Goal: Information Seeking & Learning: Check status

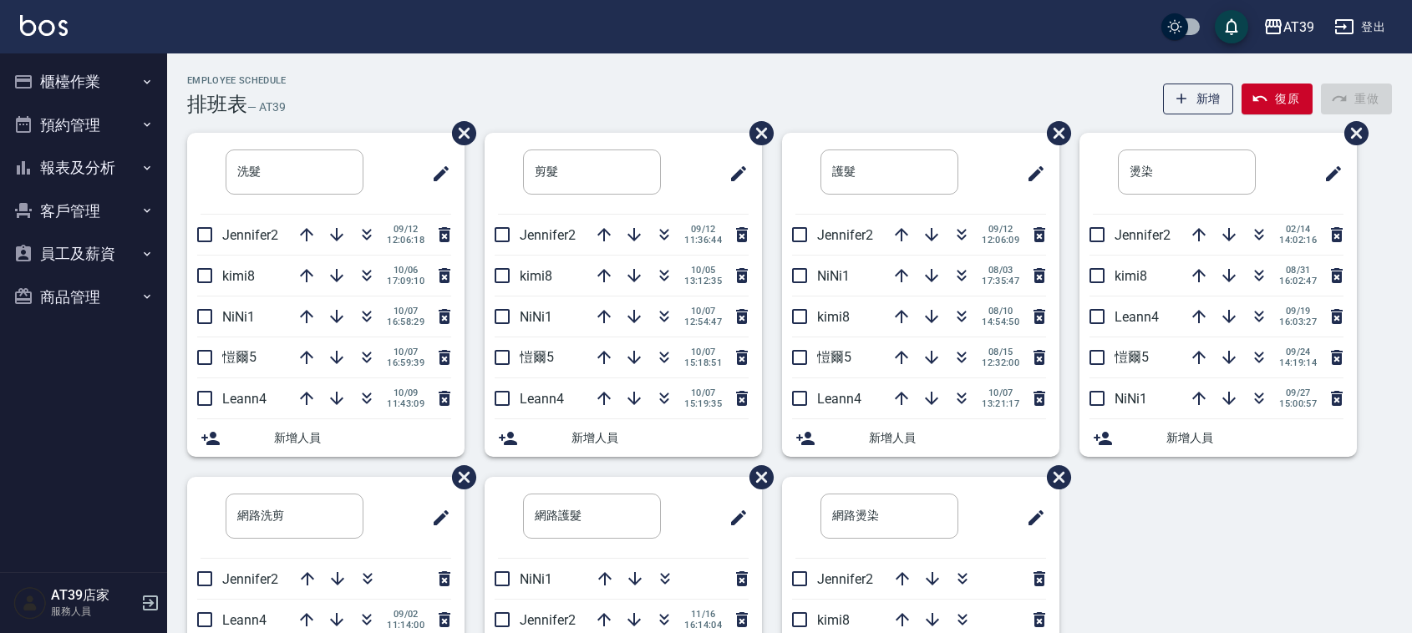
click at [335, 76] on div "Employee Schedule 排班表 — AT39 新增 復原 重做" at bounding box center [789, 95] width 1205 height 41
click at [341, 73] on div "Employee Schedule 排班表 — AT39 新增 復原 重做 洗髮 ​ Jennifer2 09/12 12:06:18 kimi8 10/06…" at bounding box center [789, 440] width 1245 height 774
click at [366, 305] on button "button" at bounding box center [367, 317] width 40 height 40
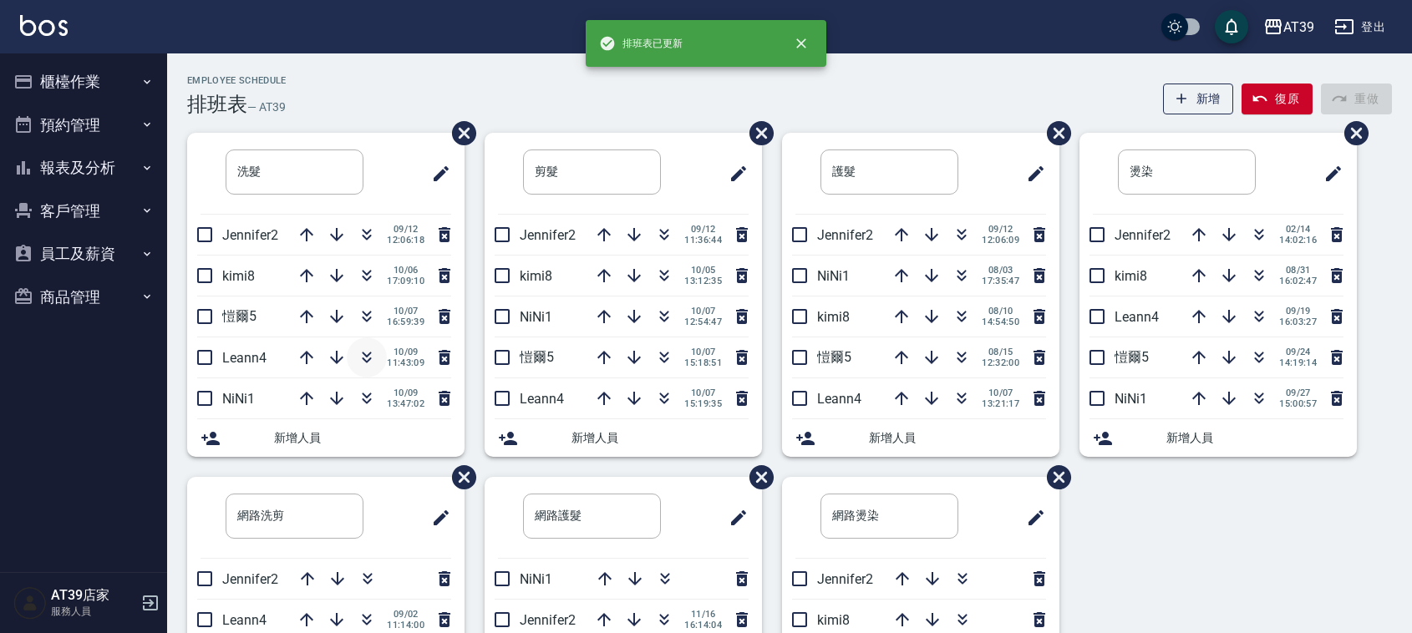
click at [370, 353] on icon "button" at bounding box center [367, 358] width 20 height 20
click at [389, 58] on div "Employee Schedule 排班表 — AT39 新增 復原 重做 洗髮 ​ Jennifer2 09/12 12:06:18 kimi8 10/06…" at bounding box center [789, 440] width 1245 height 774
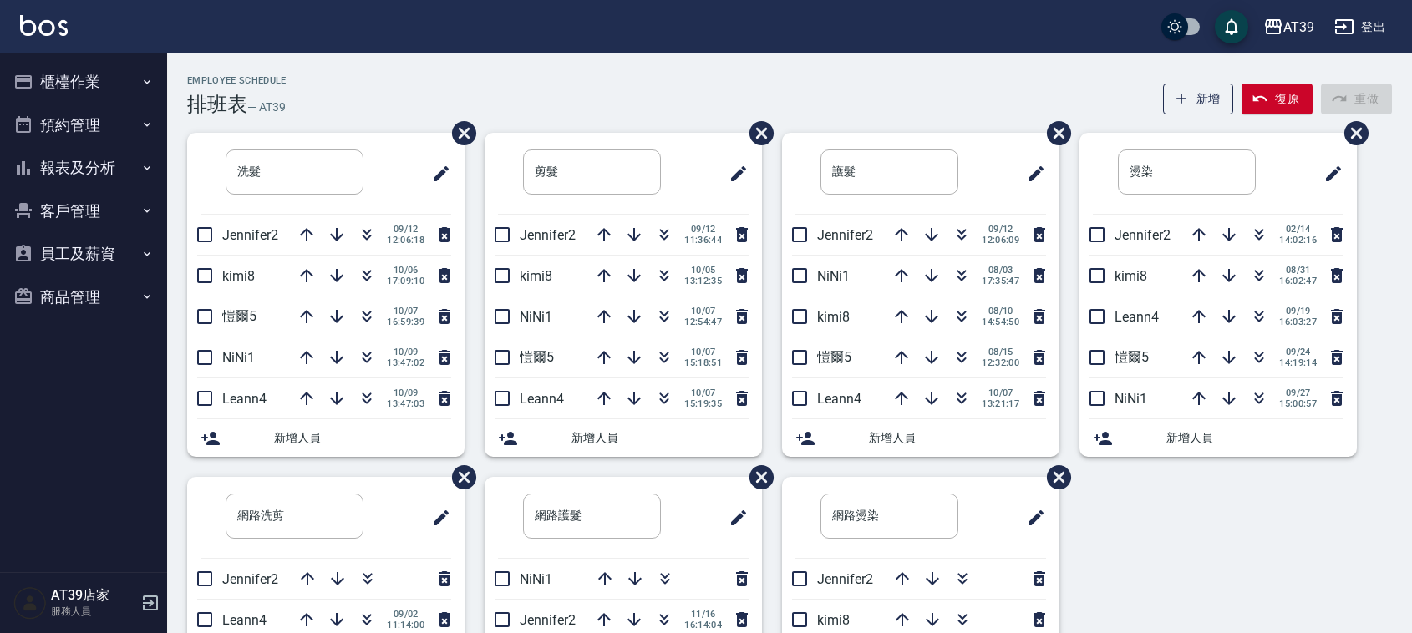
click at [604, 75] on div "Employee Schedule 排班表 — AT39 新增 復原 重做" at bounding box center [789, 95] width 1205 height 41
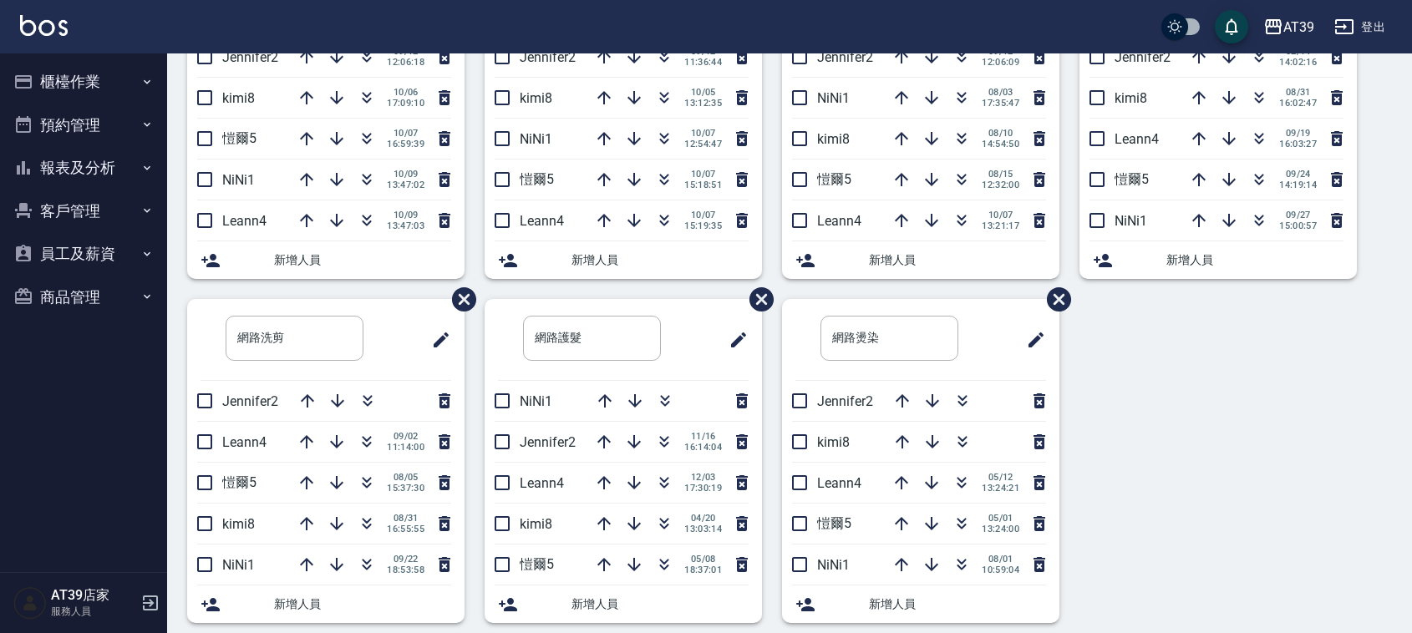
scroll to position [196, 0]
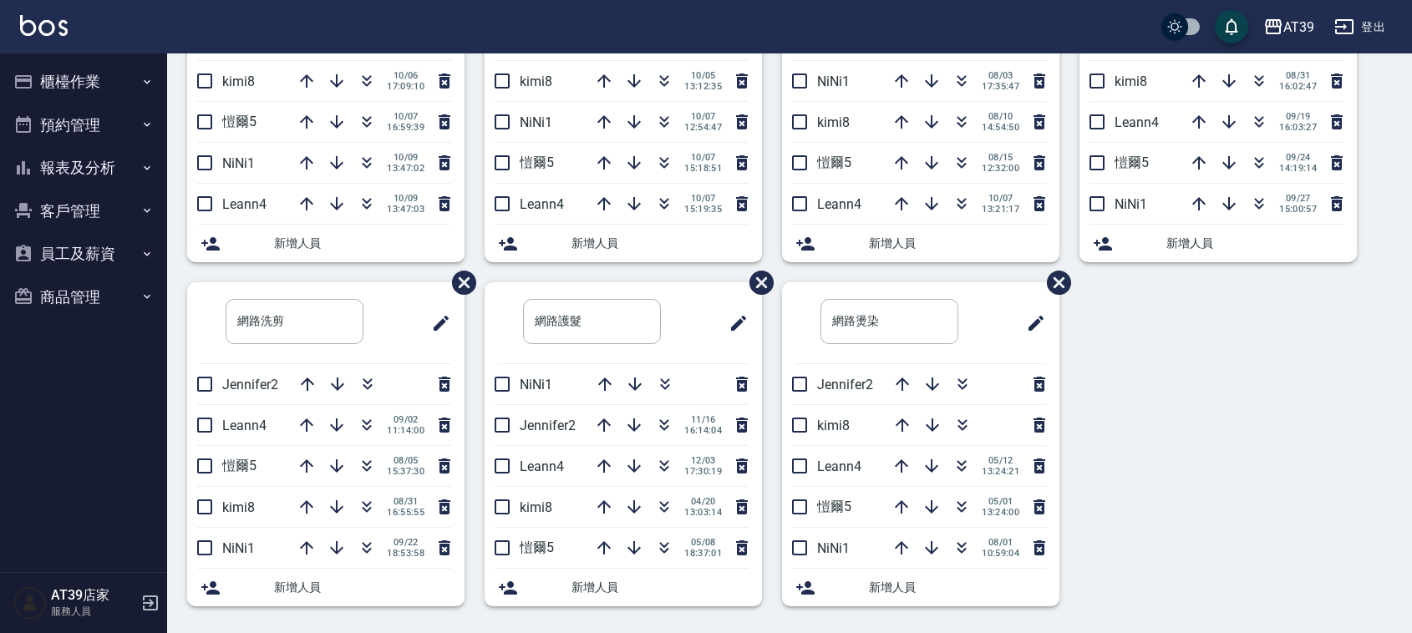
drag, startPoint x: 812, startPoint y: 97, endPoint x: 1274, endPoint y: 373, distance: 538.0
click at [1289, 383] on div "洗髮 ​ Jennifer2 09/12 12:06:18 kimi8 10/06 17:09:10 愷爾5 10/07 16:59:39 NiNi1 10/…" at bounding box center [779, 282] width 1225 height 688
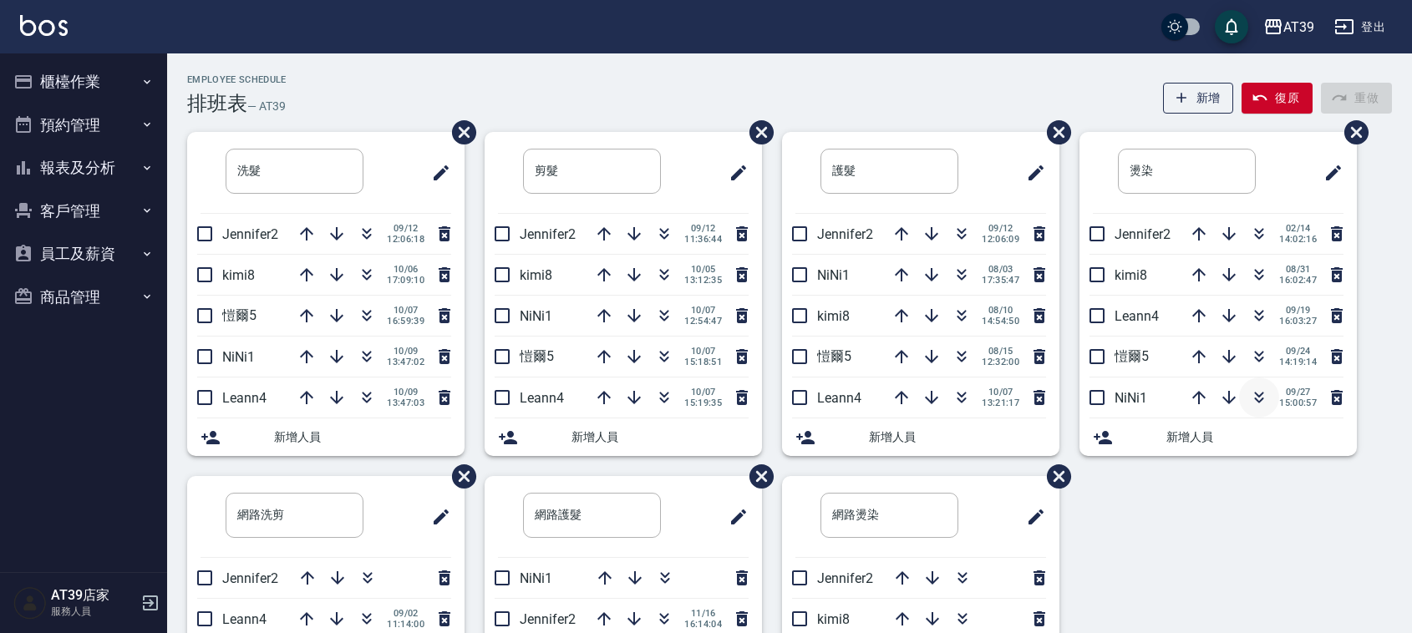
scroll to position [0, 0]
drag, startPoint x: 1373, startPoint y: 244, endPoint x: 600, endPoint y: 23, distance: 803.6
click at [600, 23] on div "AT39 登出" at bounding box center [706, 26] width 1412 height 53
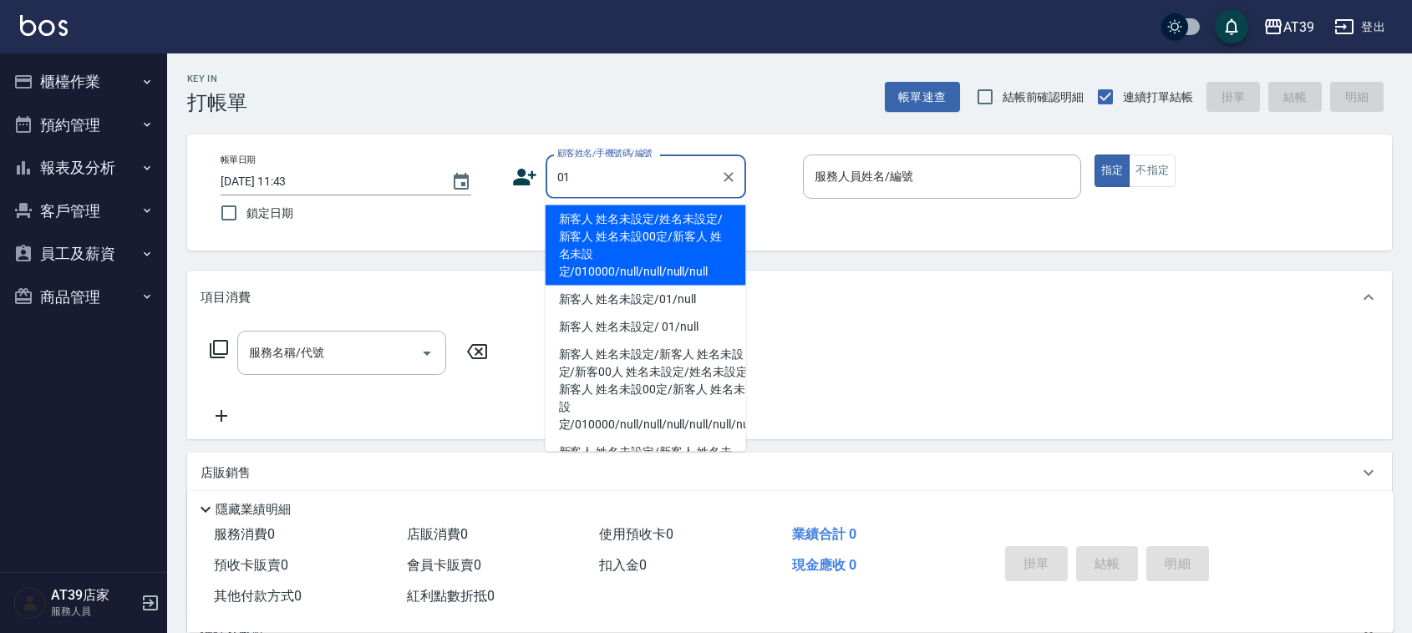
type input "新客人 姓名未設定/姓名未設定/新客人 姓名未設00定/新客人 姓名未設定/010000/null/null/null/null"
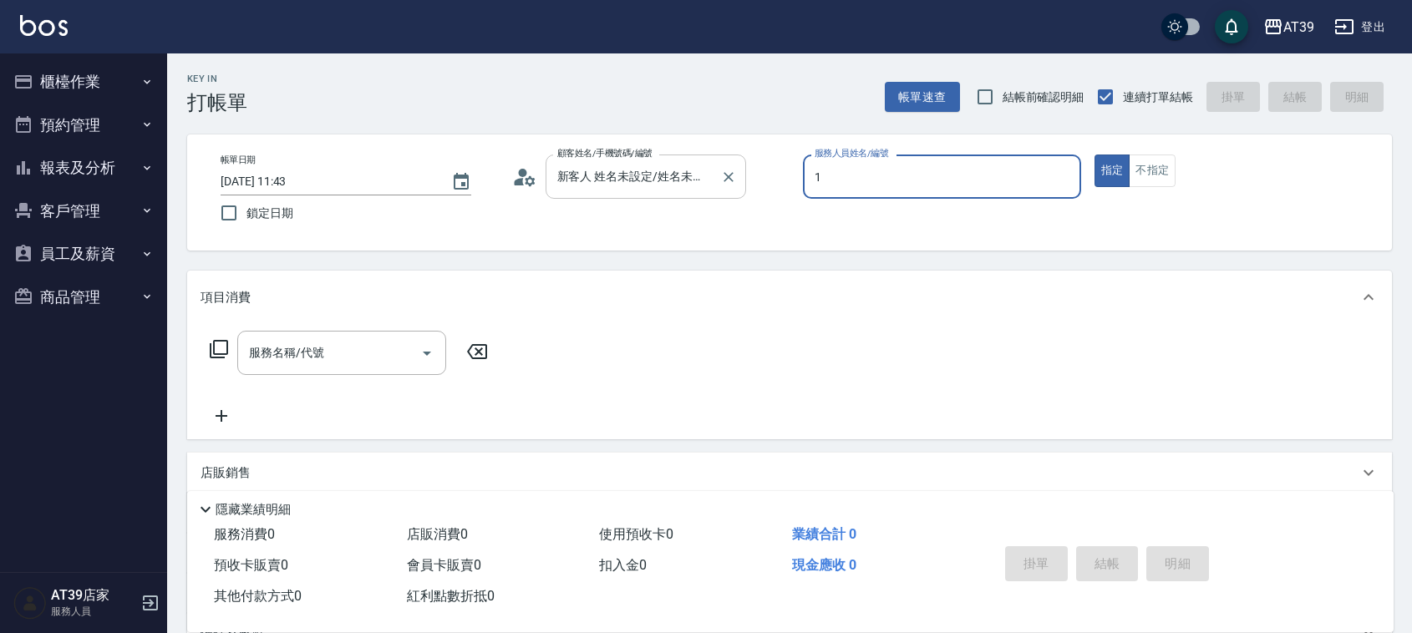
type input "NiNi-1"
type button "true"
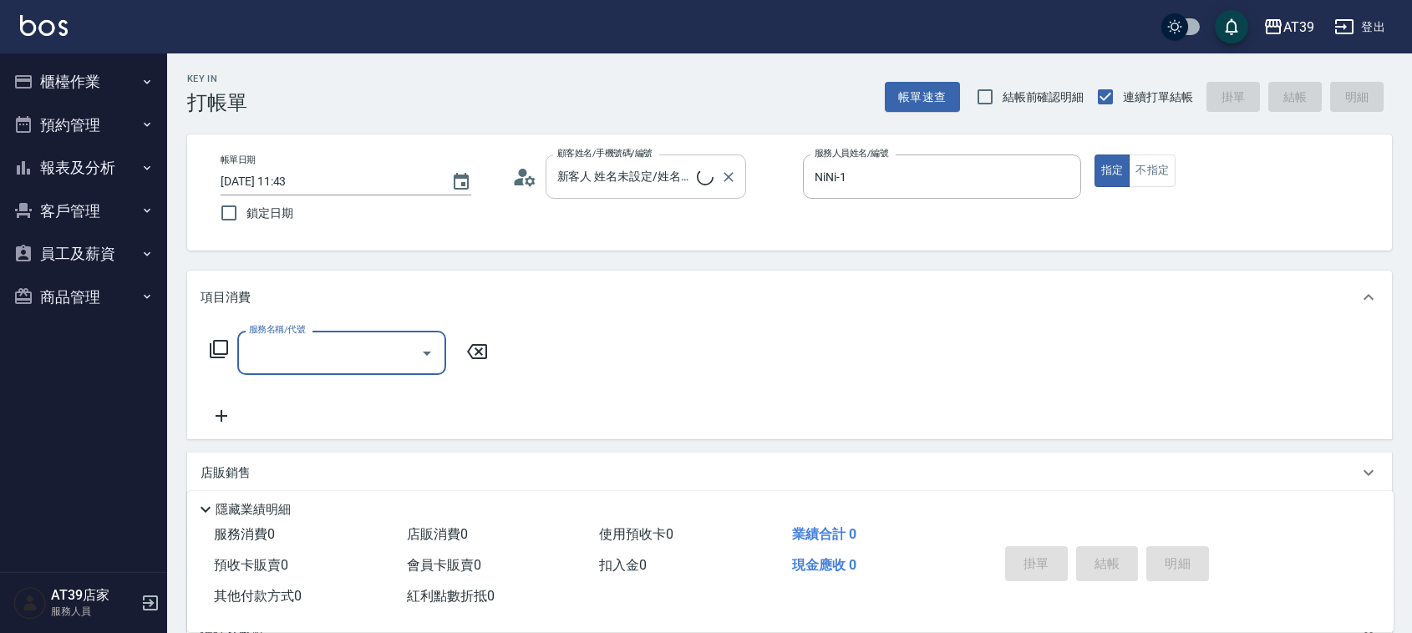
type input "新客人 姓名未設定/01/null"
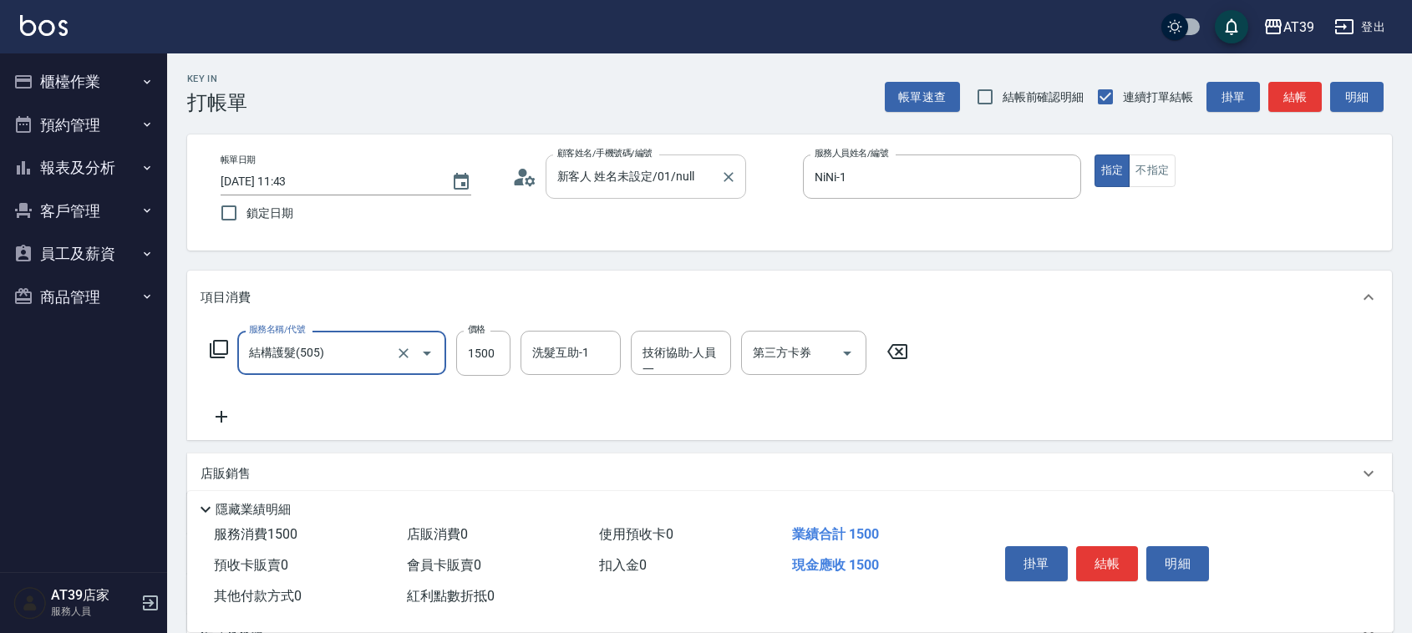
type input "結構護髮(505)"
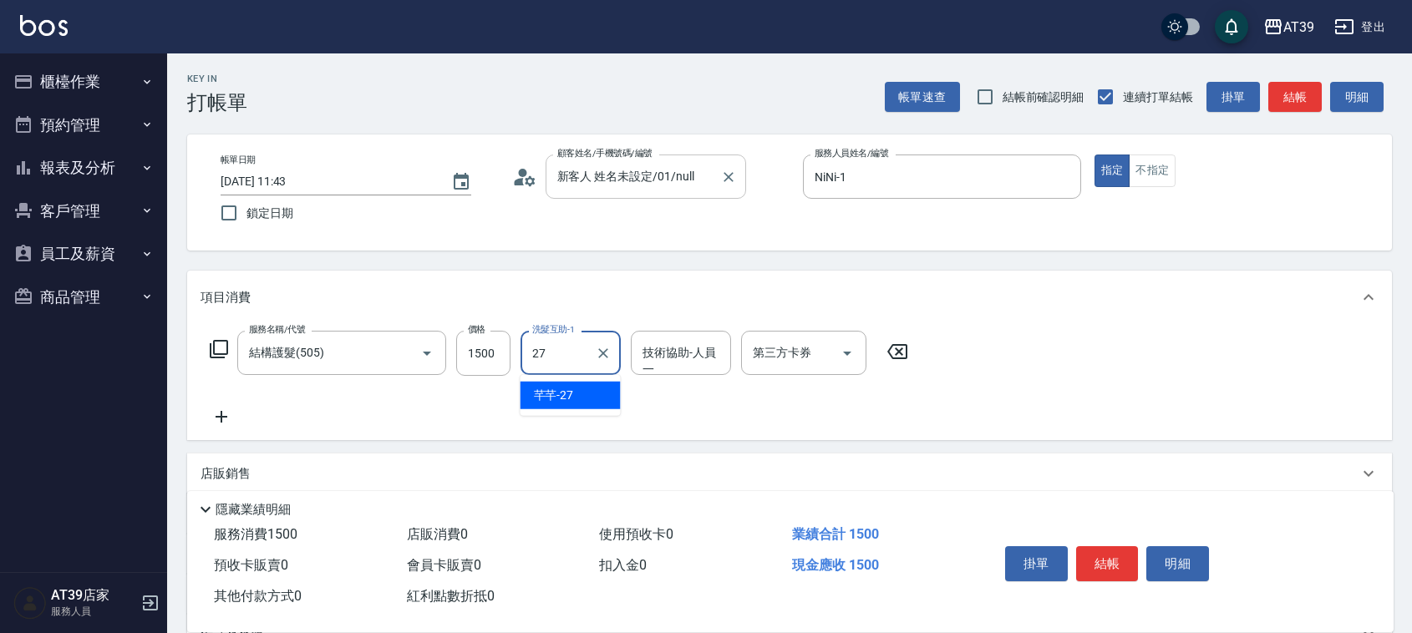
type input "芊芊-27"
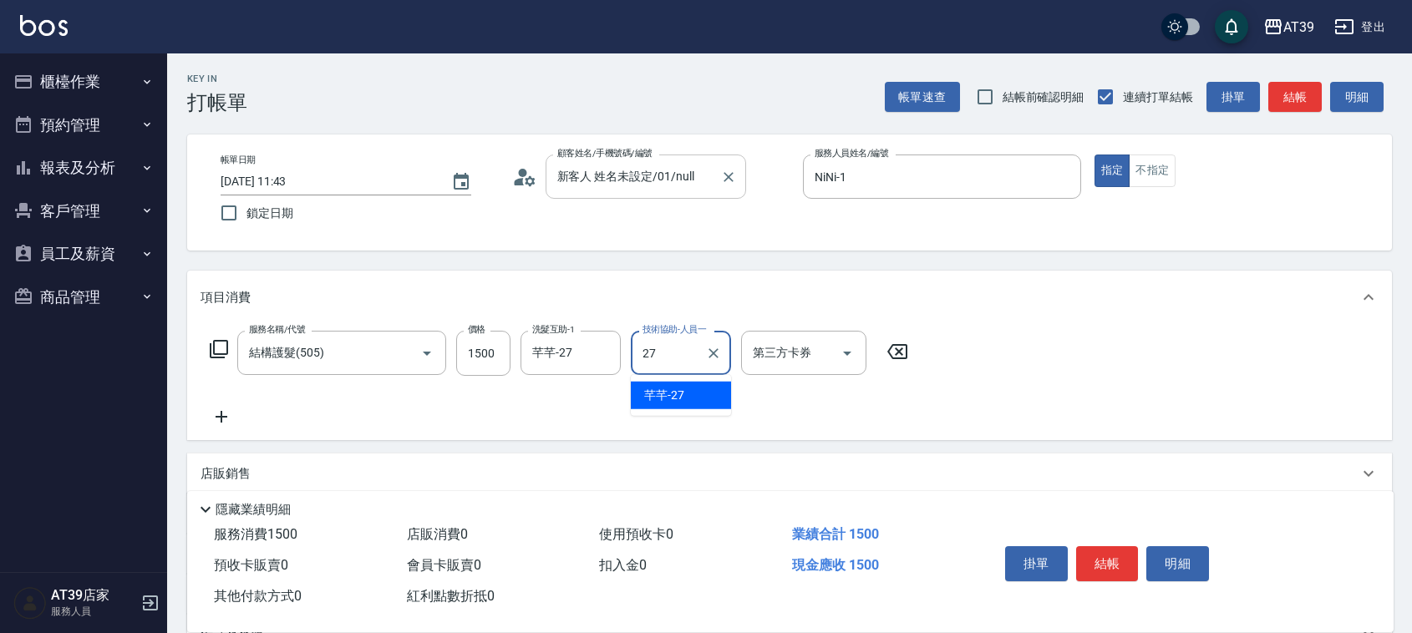
type input "芊芊-27"
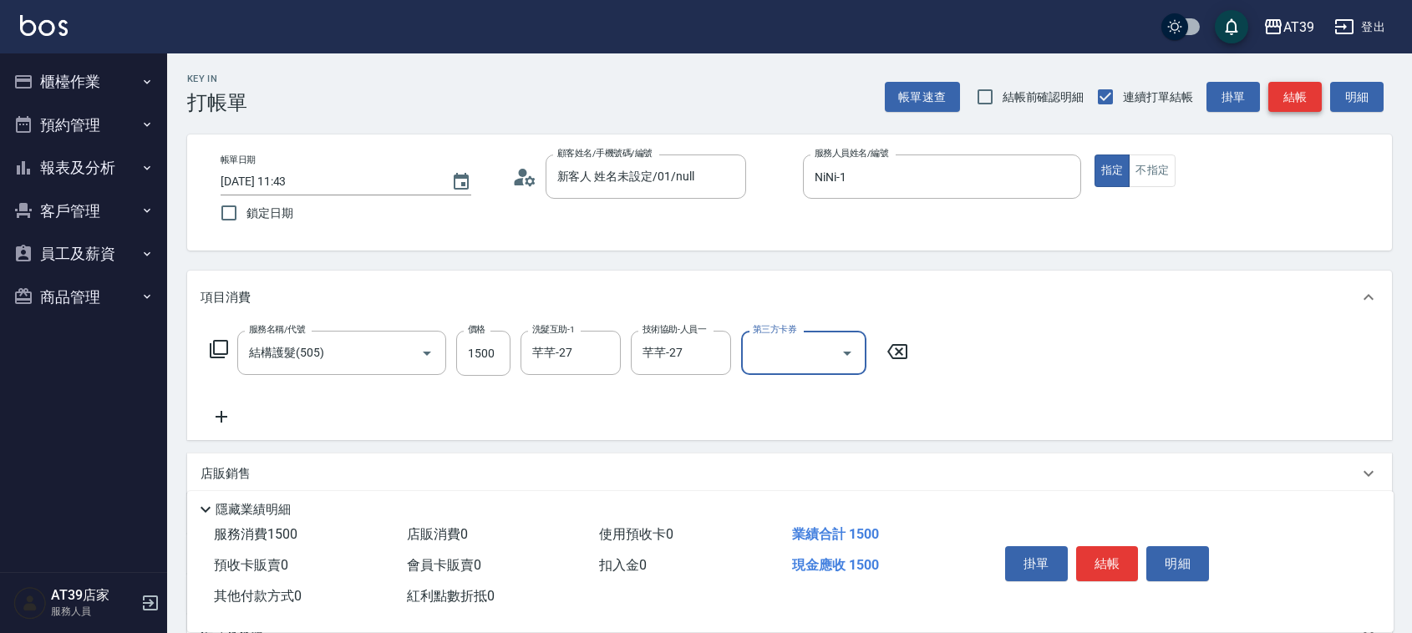
click at [1291, 110] on button "結帳" at bounding box center [1294, 97] width 53 height 31
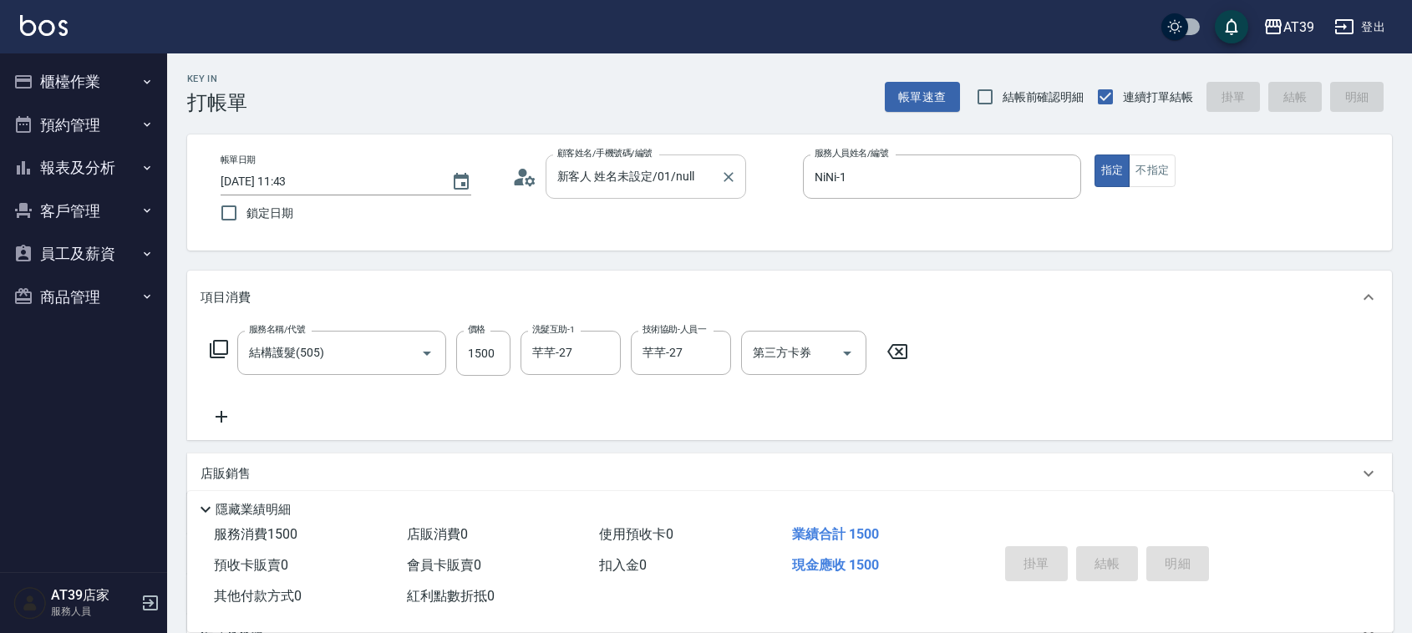
type input "[DATE] 13:27"
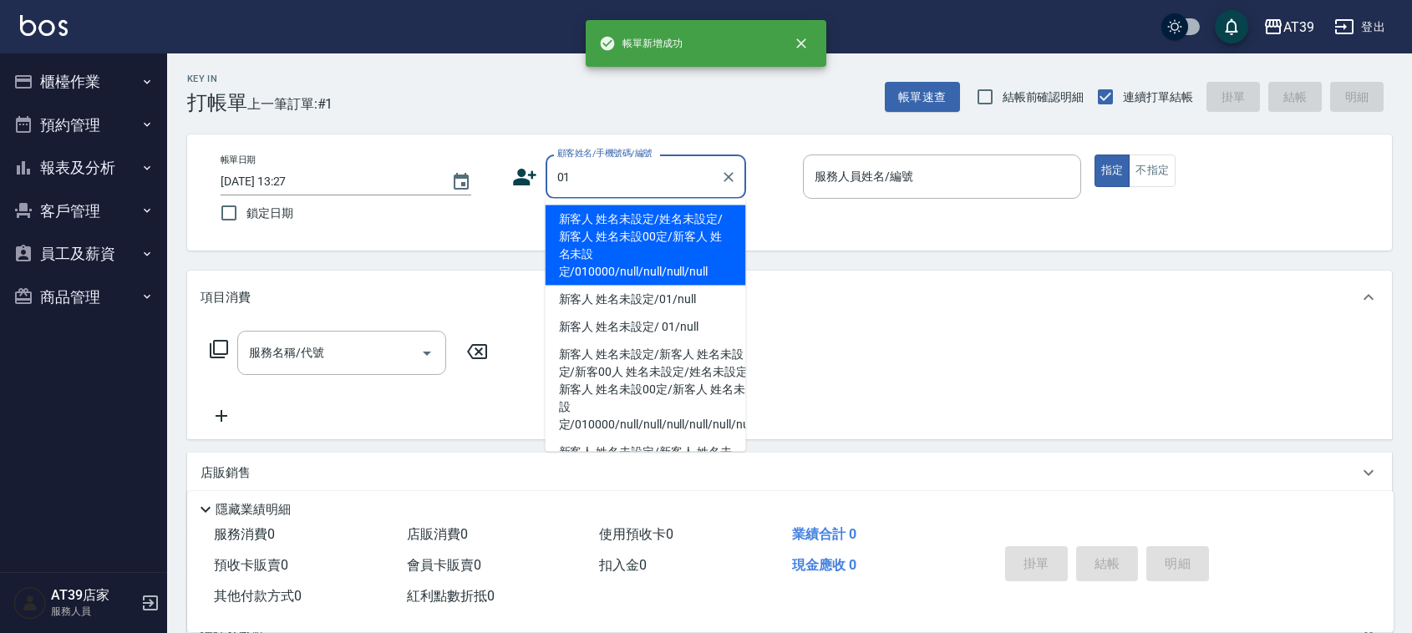
type input "新客人 姓名未設定/姓名未設定/新客人 姓名未設00定/新客人 姓名未設定/010000/null/null/null/null"
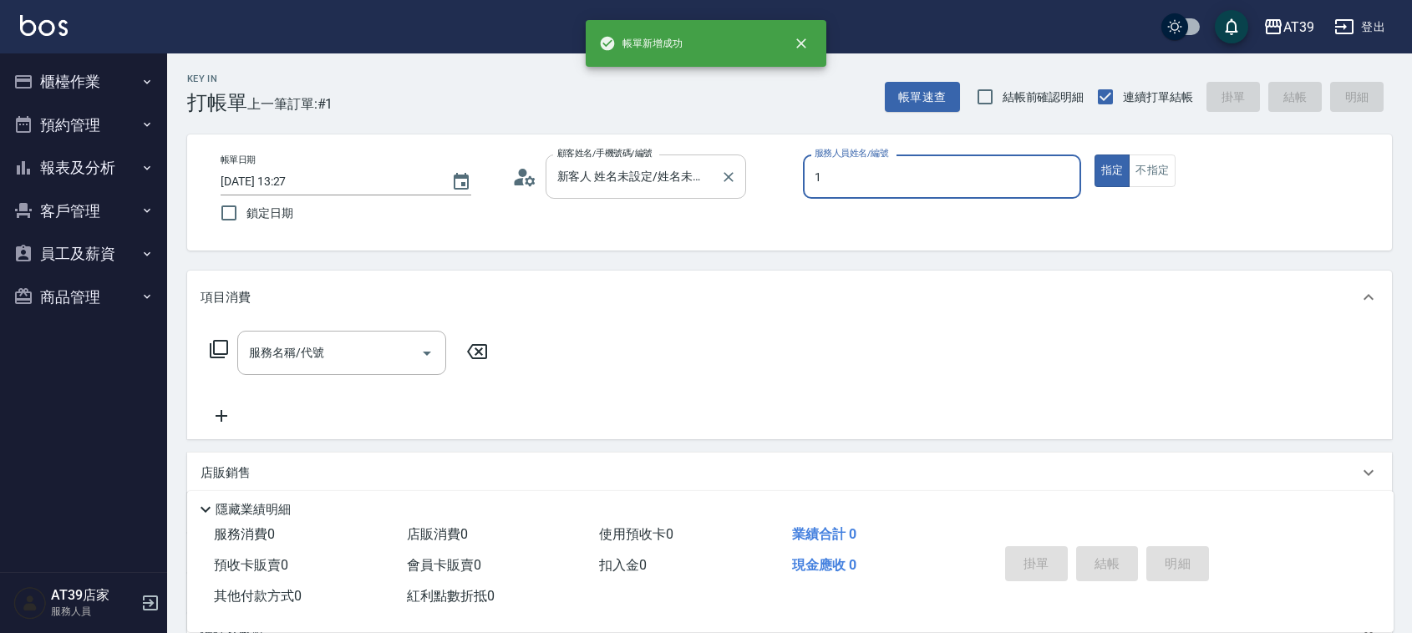
type input "NiNi-1"
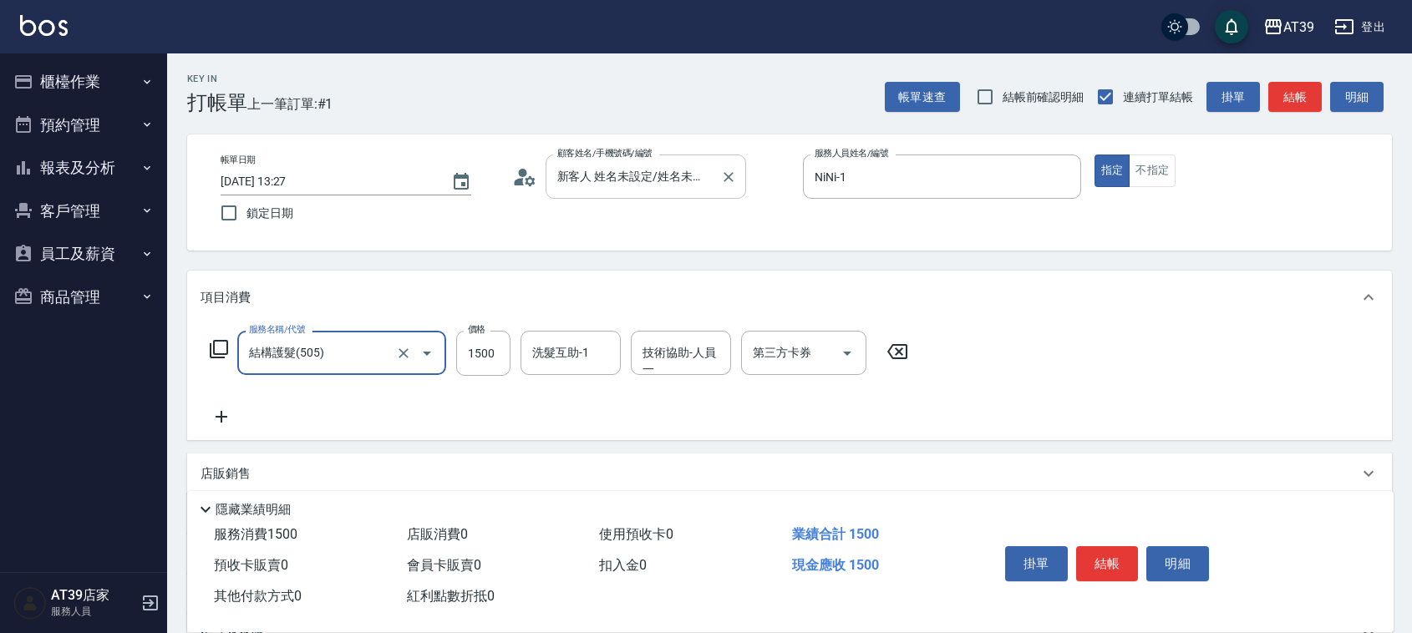
type input "結構護髮(505)"
type input "1000"
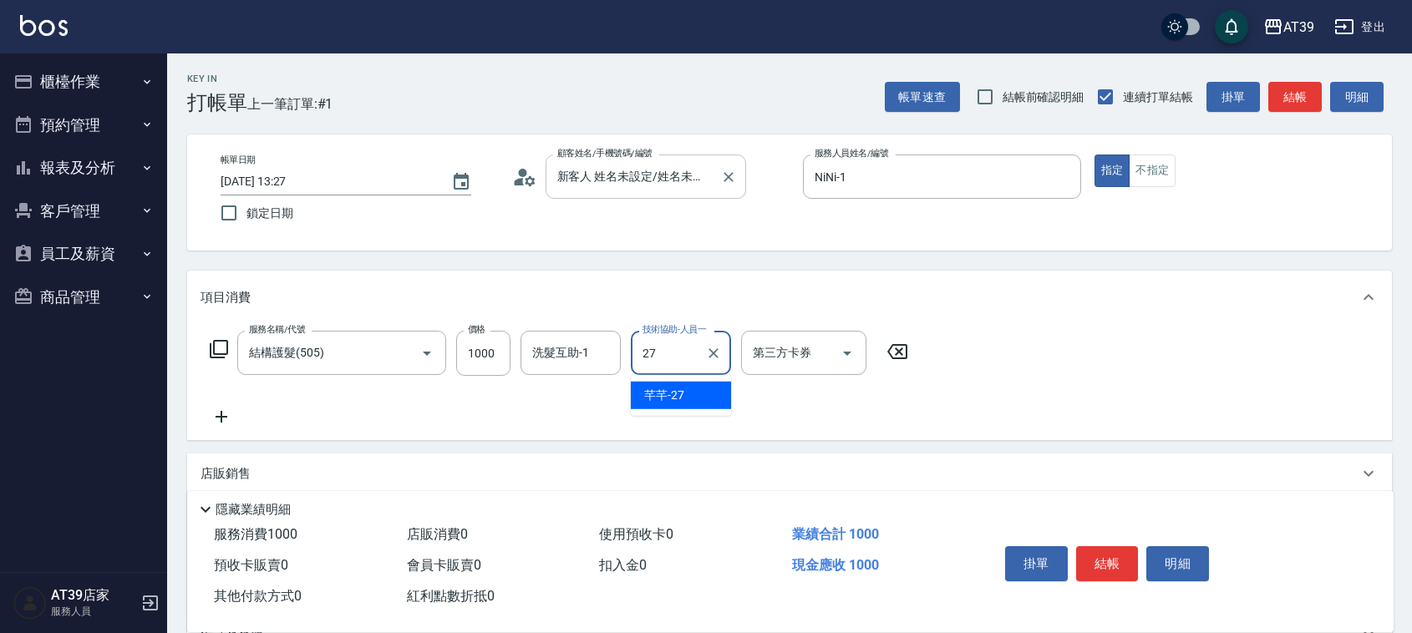
type input "芊芊-27"
click at [1304, 100] on button "結帳" at bounding box center [1294, 97] width 53 height 31
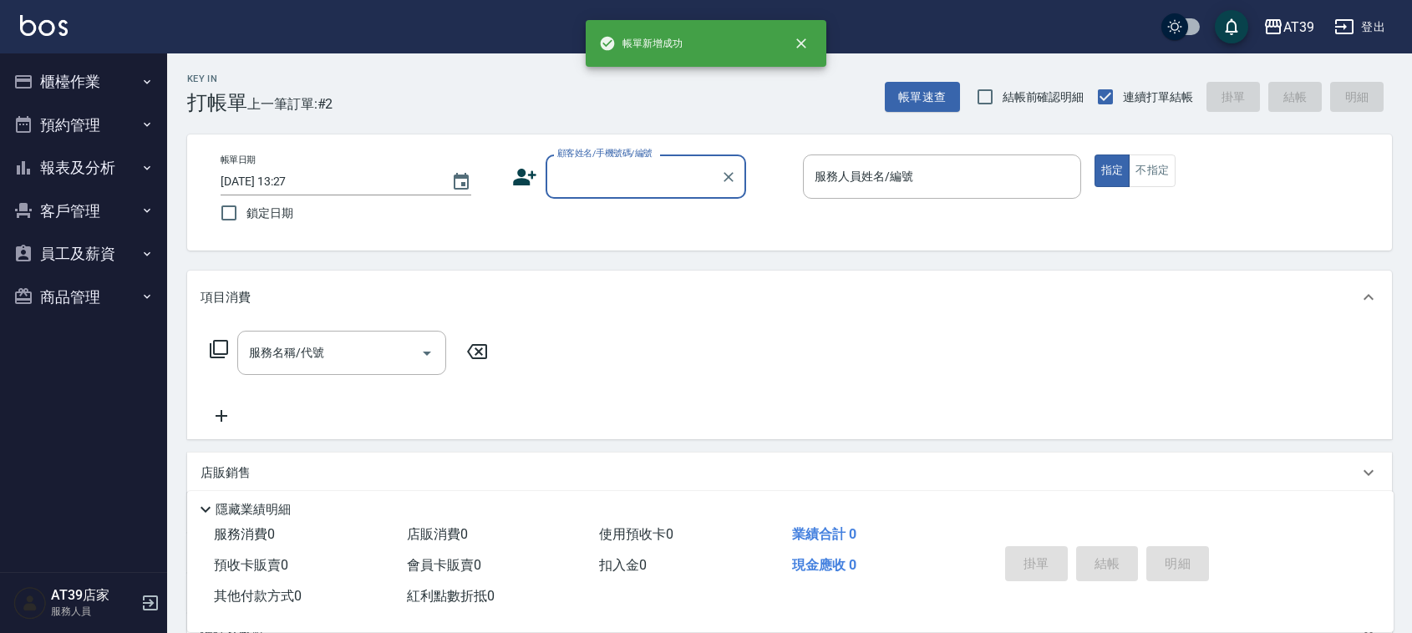
click at [103, 164] on button "報表及分析" at bounding box center [84, 167] width 154 height 43
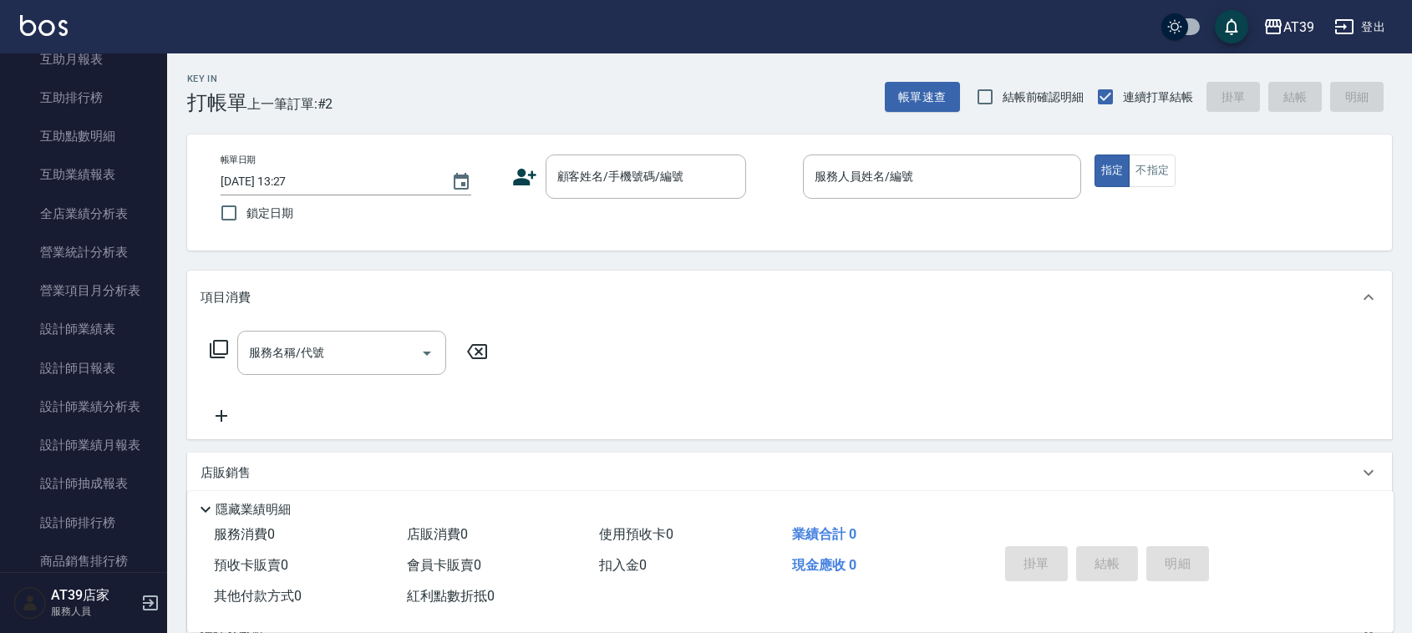
scroll to position [397, 0]
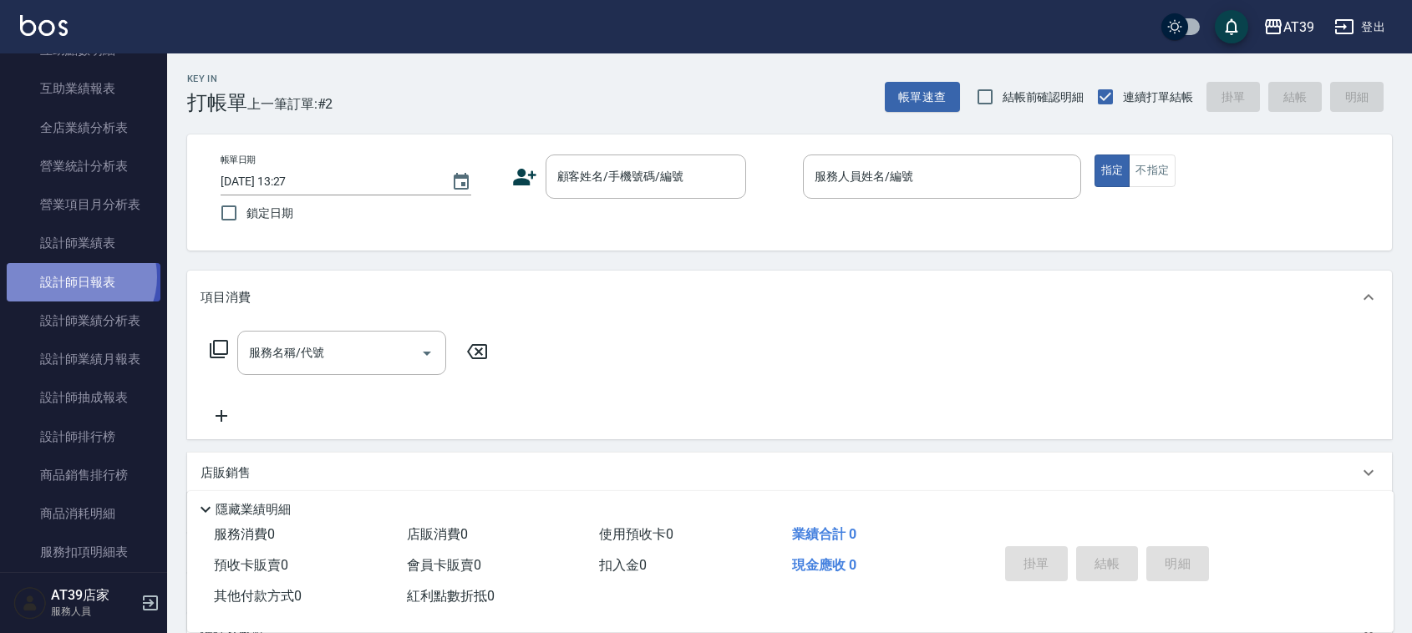
click at [76, 277] on link "設計師日報表" at bounding box center [84, 282] width 154 height 38
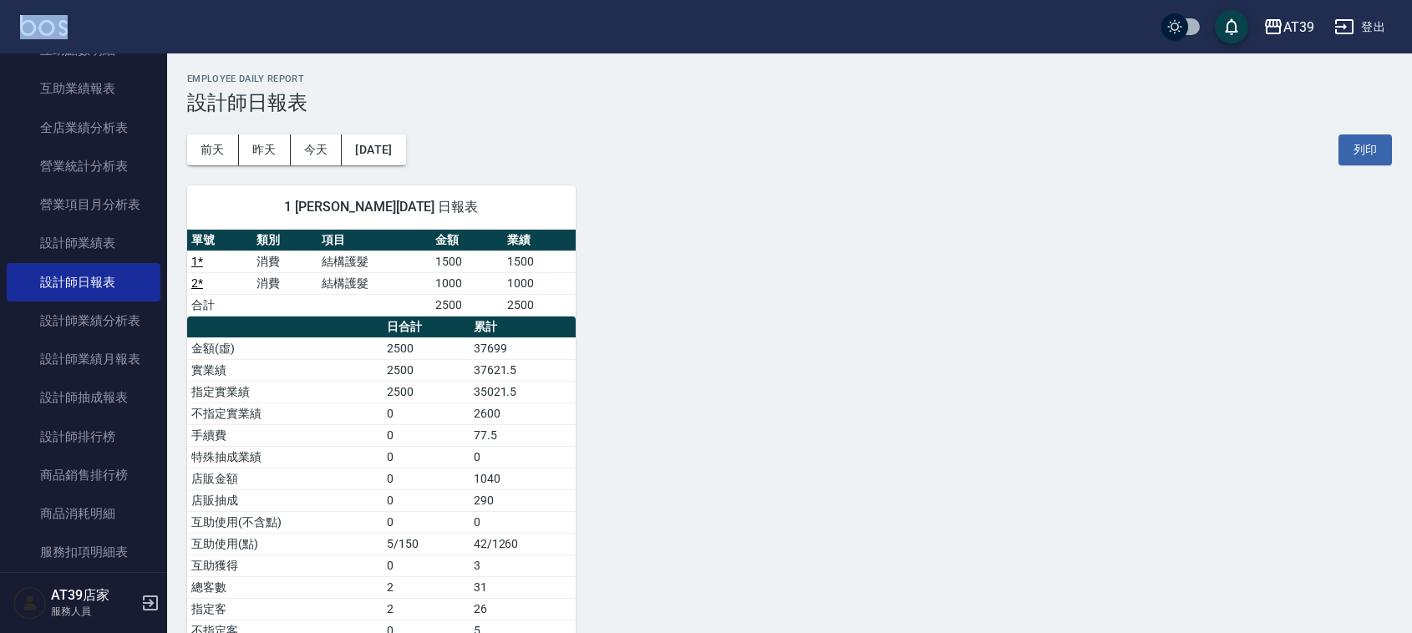
drag, startPoint x: 157, startPoint y: 224, endPoint x: 94, endPoint y: 31, distance: 203.2
click at [94, 31] on div "AT39 登出 櫃檯作業 打帳單 帳單列表 現金收支登錄 每日結帳 排班表 現場電腦打卡 預約管理 預約管理 單日預約紀錄 單週預約紀錄 報表及分析 報表目錄…" at bounding box center [706, 374] width 1412 height 748
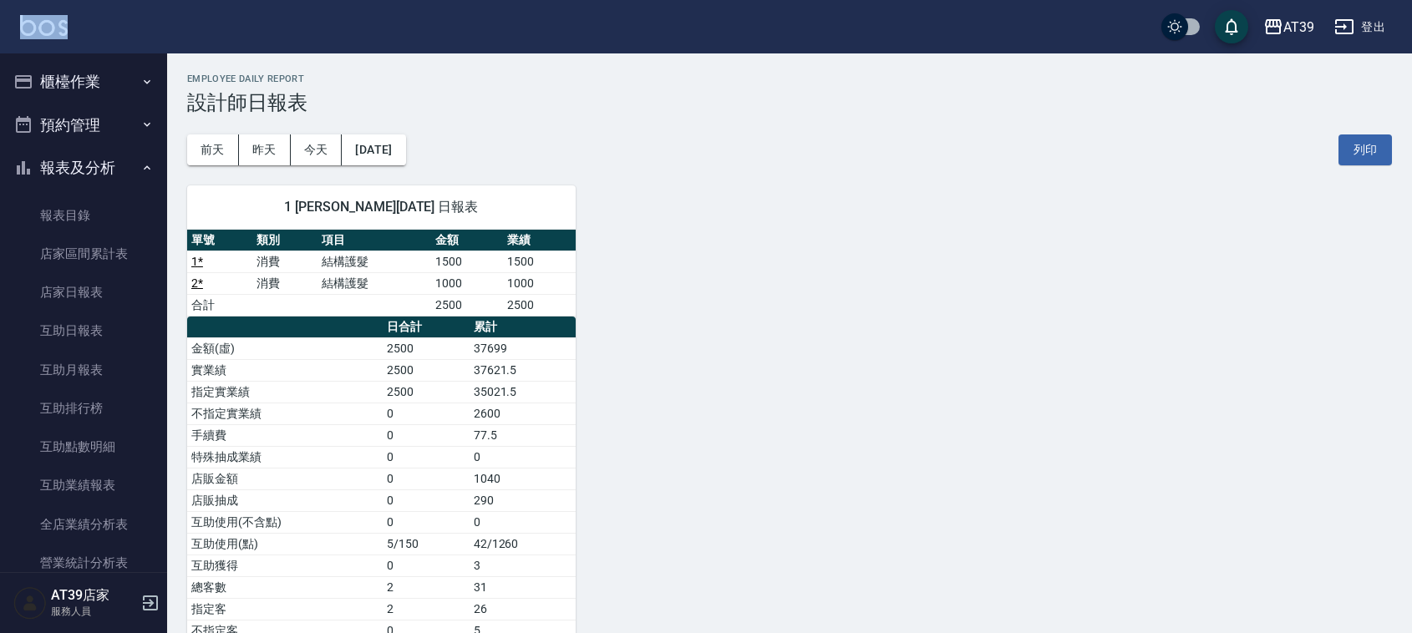
click at [65, 74] on button "櫃檯作業" at bounding box center [84, 81] width 154 height 43
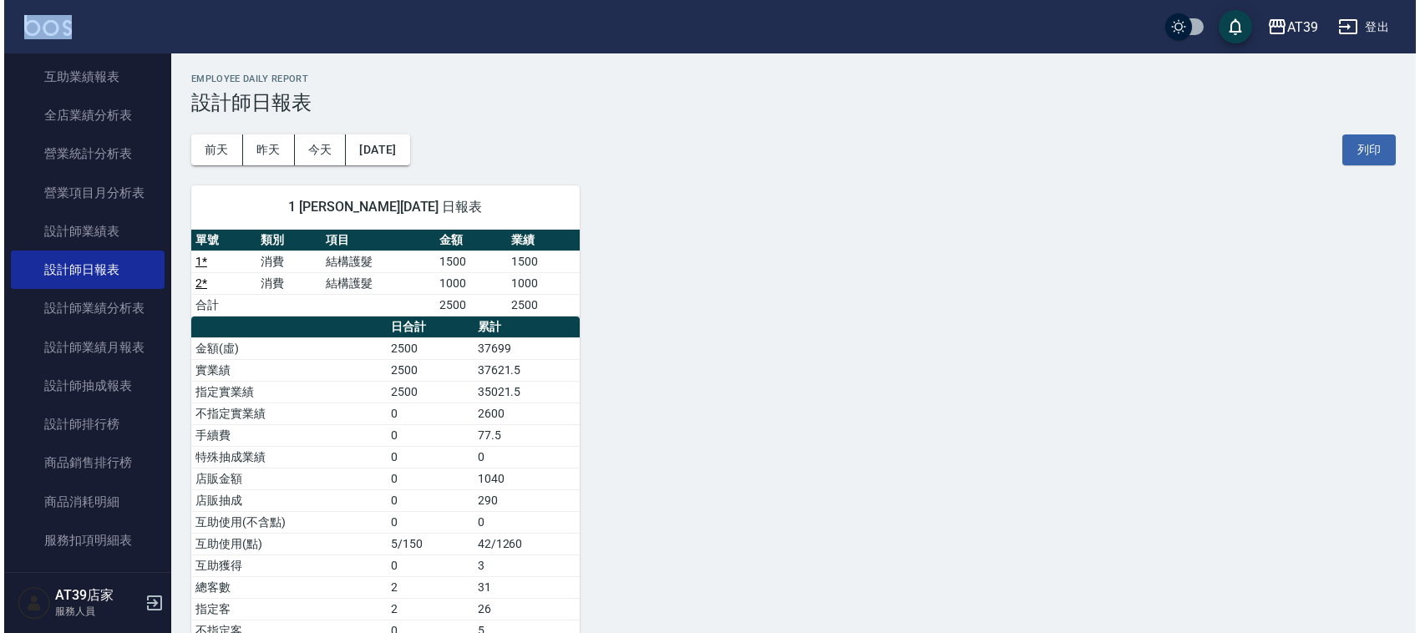
scroll to position [733, 0]
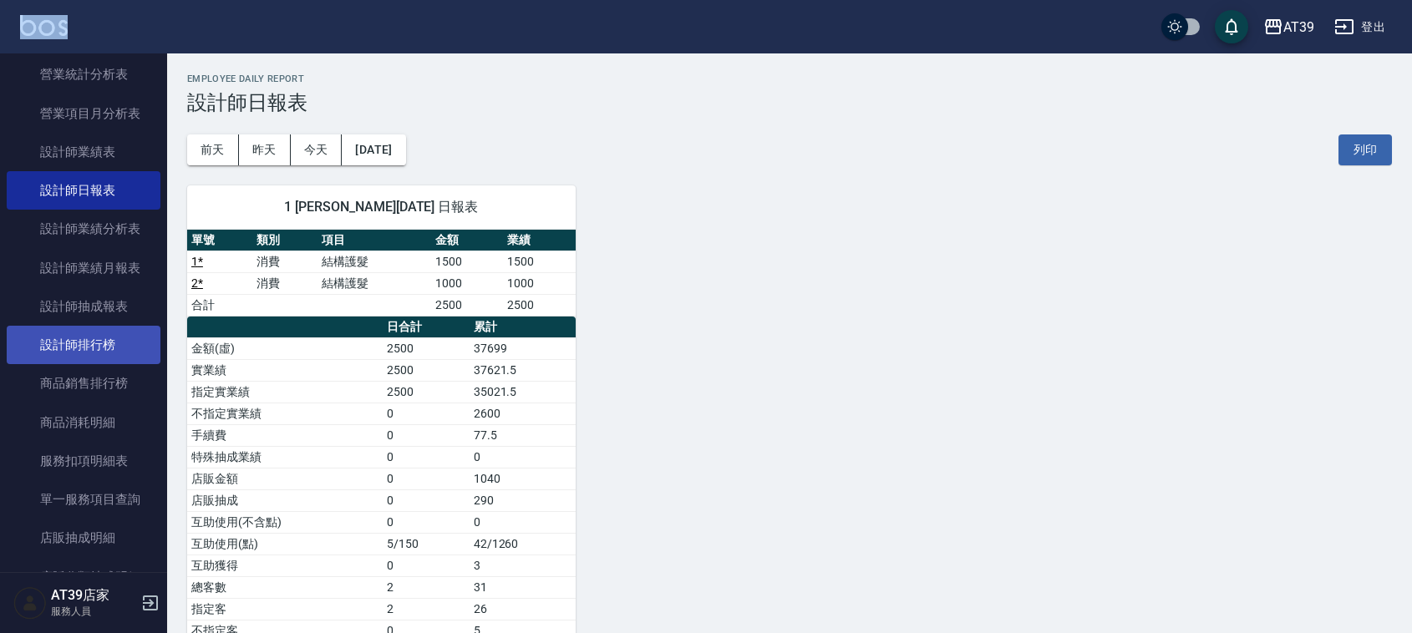
click at [61, 337] on link "設計師排行榜" at bounding box center [84, 345] width 154 height 38
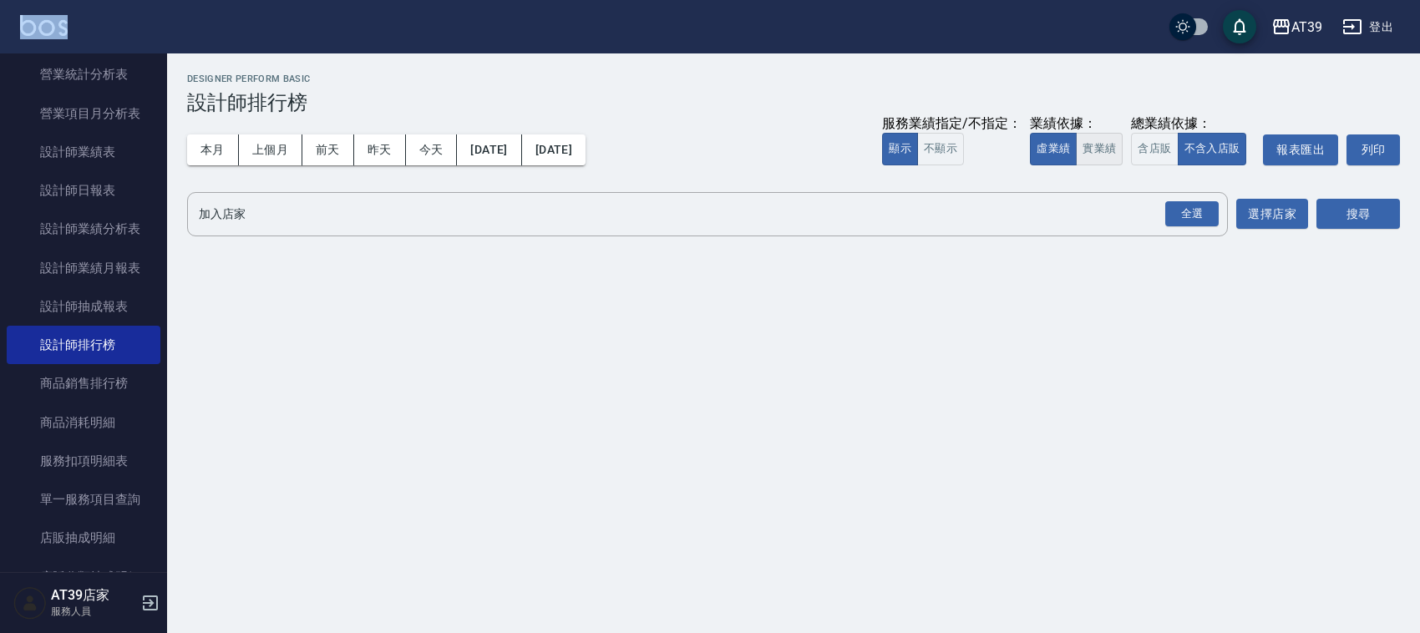
click at [1094, 153] on button "實業績" at bounding box center [1099, 149] width 47 height 33
click at [1157, 213] on input "加入店家" at bounding box center [695, 214] width 1001 height 29
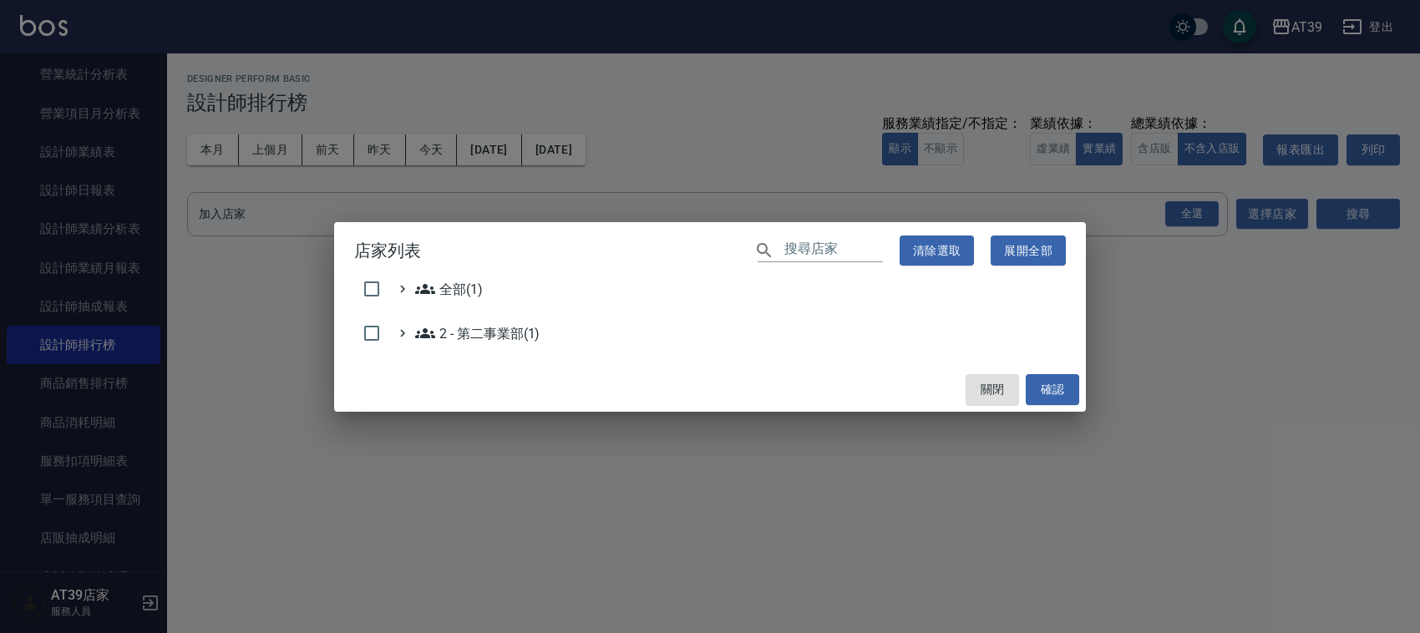
click at [1182, 216] on div "店家列表 ​ 清除選取 展開全部 全部(1) 2 - 第二事業部(1) 關閉 確認" at bounding box center [710, 316] width 1420 height 633
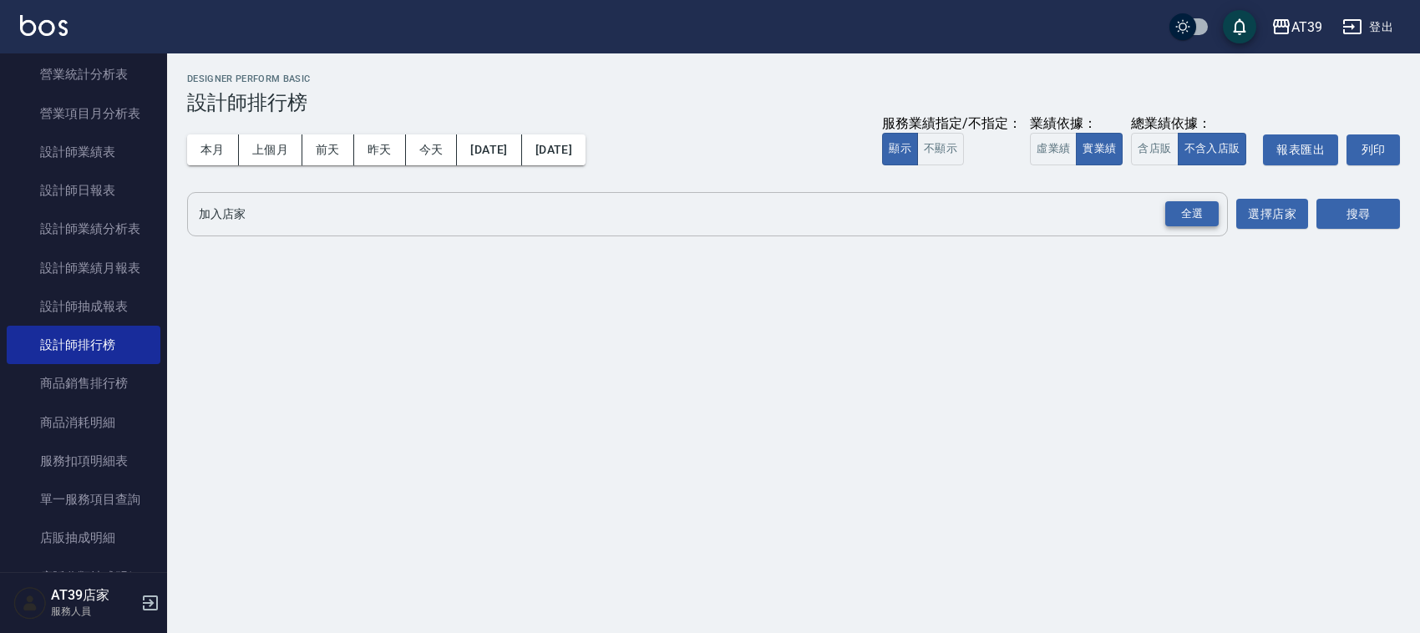
click at [1188, 203] on div "全選" at bounding box center [1191, 214] width 53 height 26
click at [1389, 211] on button "搜尋" at bounding box center [1359, 215] width 84 height 31
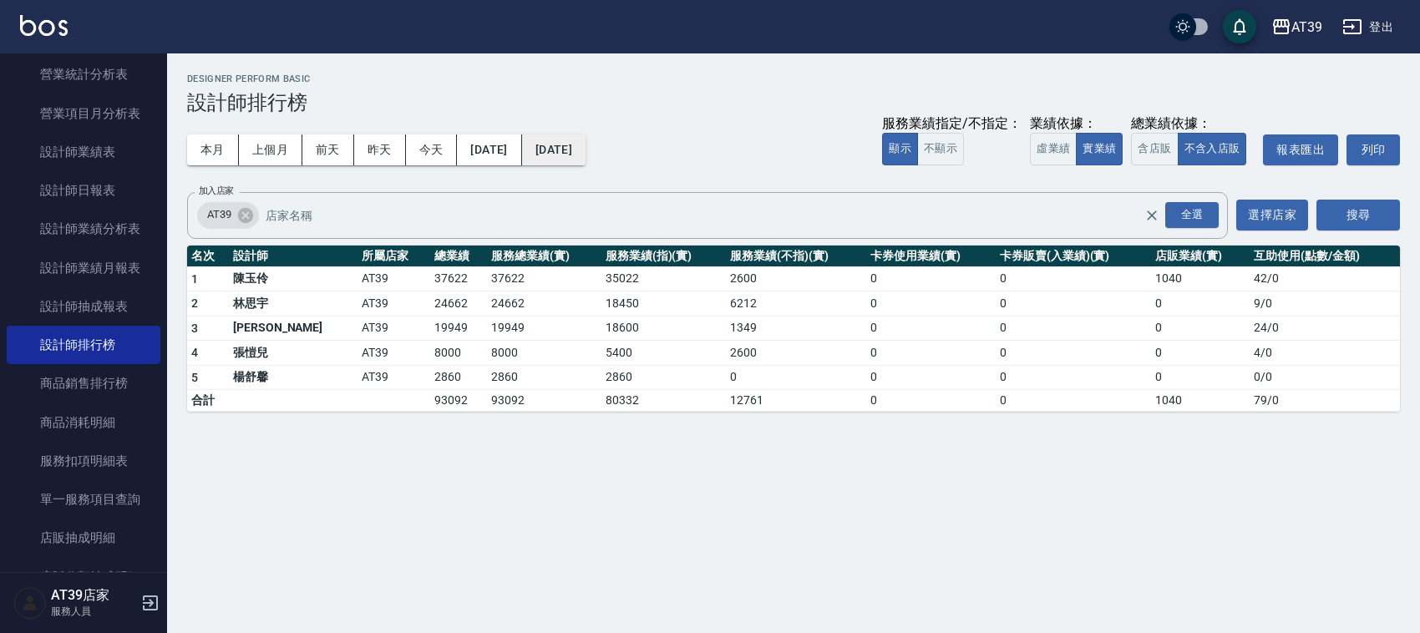
click at [575, 151] on button "[DATE]" at bounding box center [553, 150] width 63 height 31
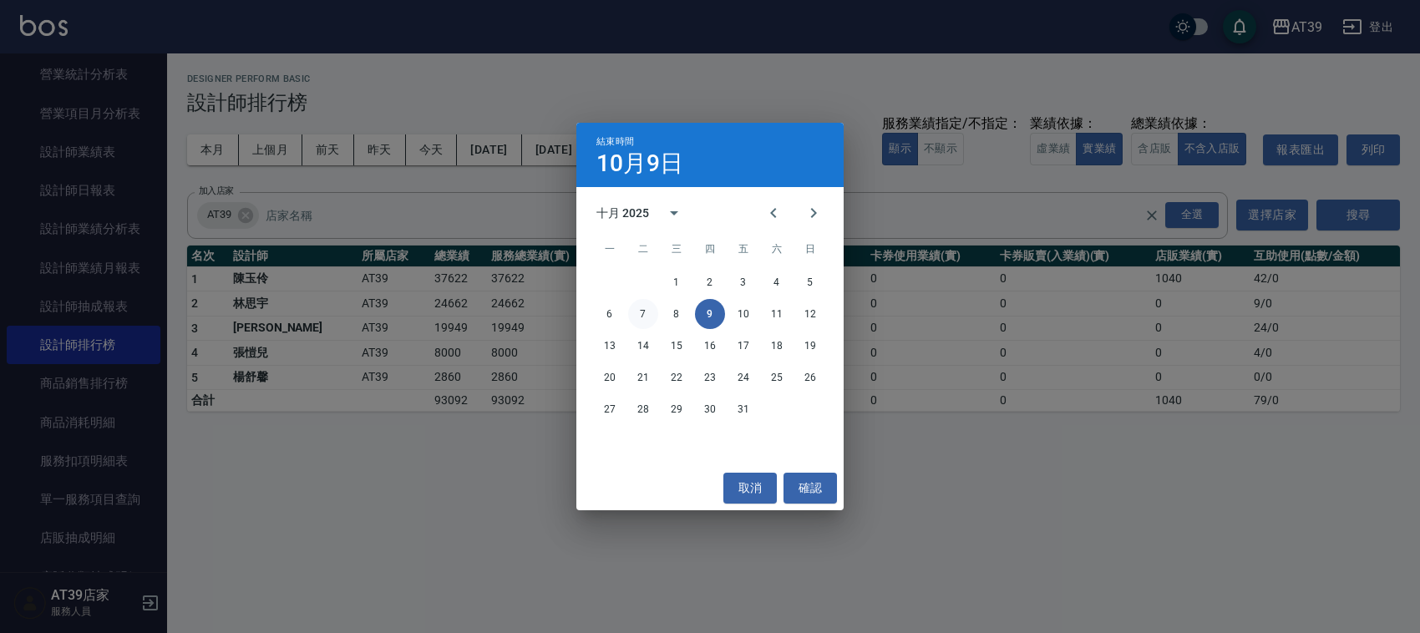
click at [642, 312] on button "7" at bounding box center [643, 314] width 30 height 30
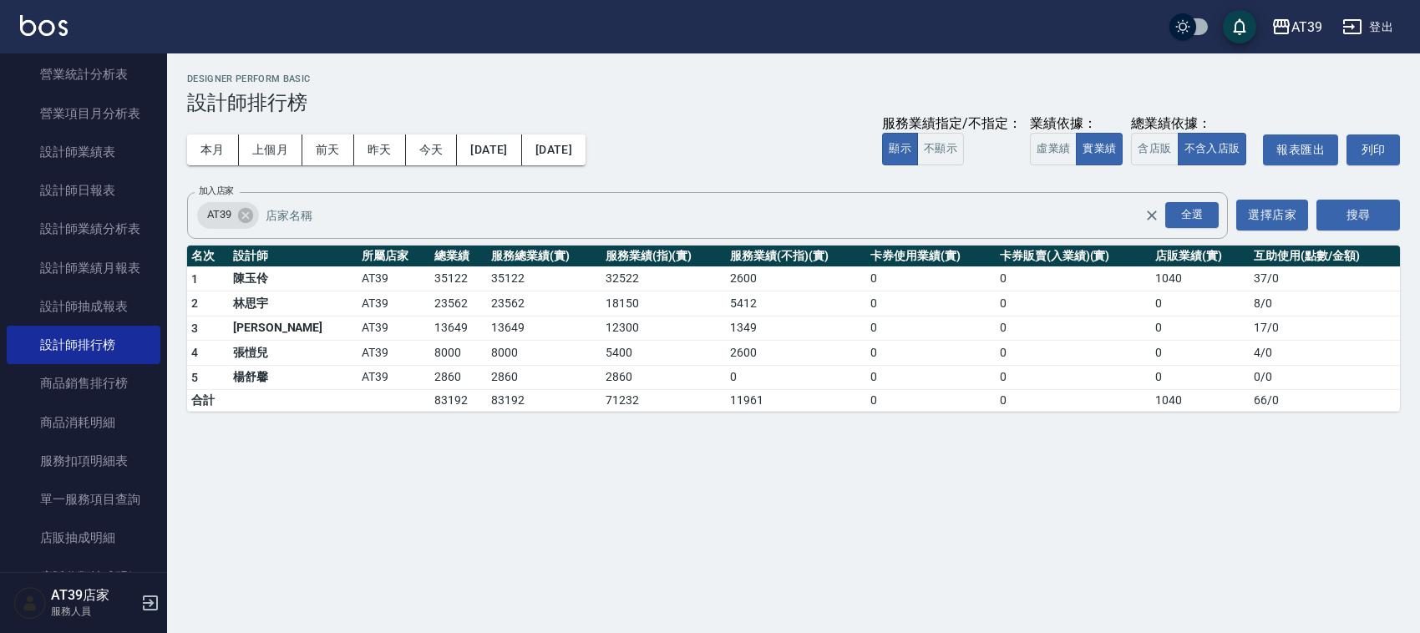
click at [739, 189] on div "AT39 [DATE] - [DATE] 設計師排行榜 列印時間： [DATE][PHONE_NUMBER]:30 Designer Perform Basi…" at bounding box center [793, 242] width 1253 height 378
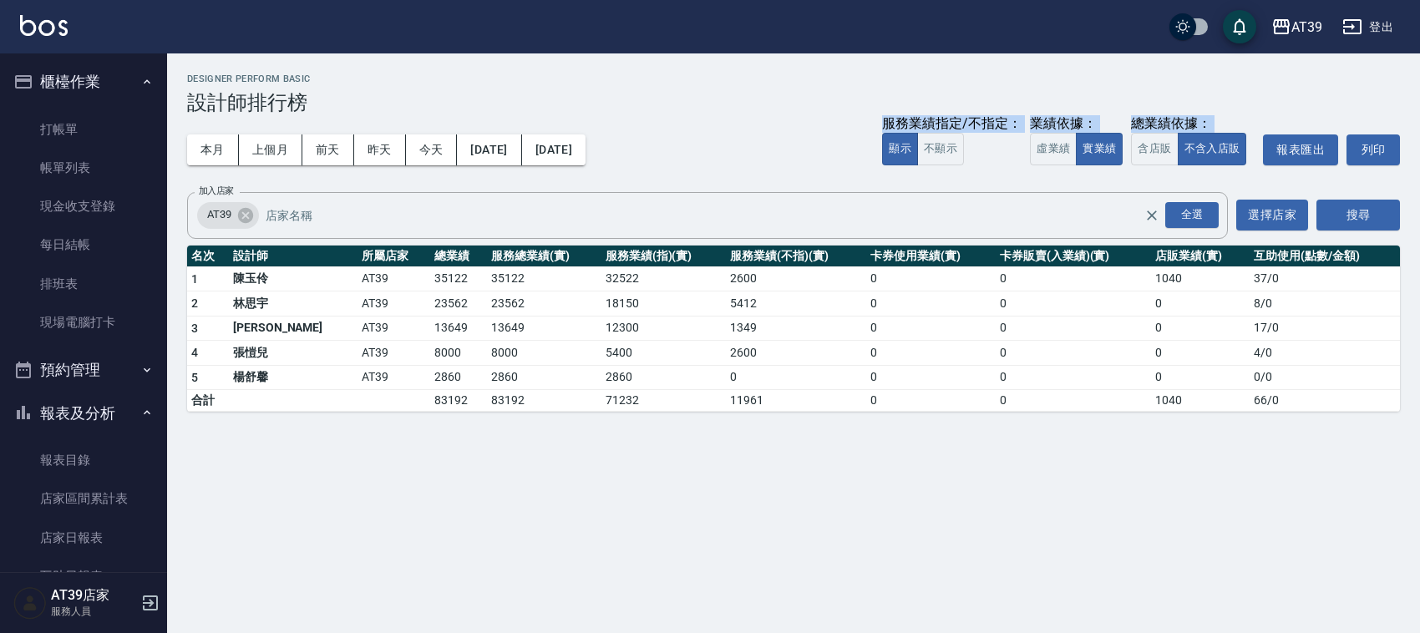
scroll to position [733, 0]
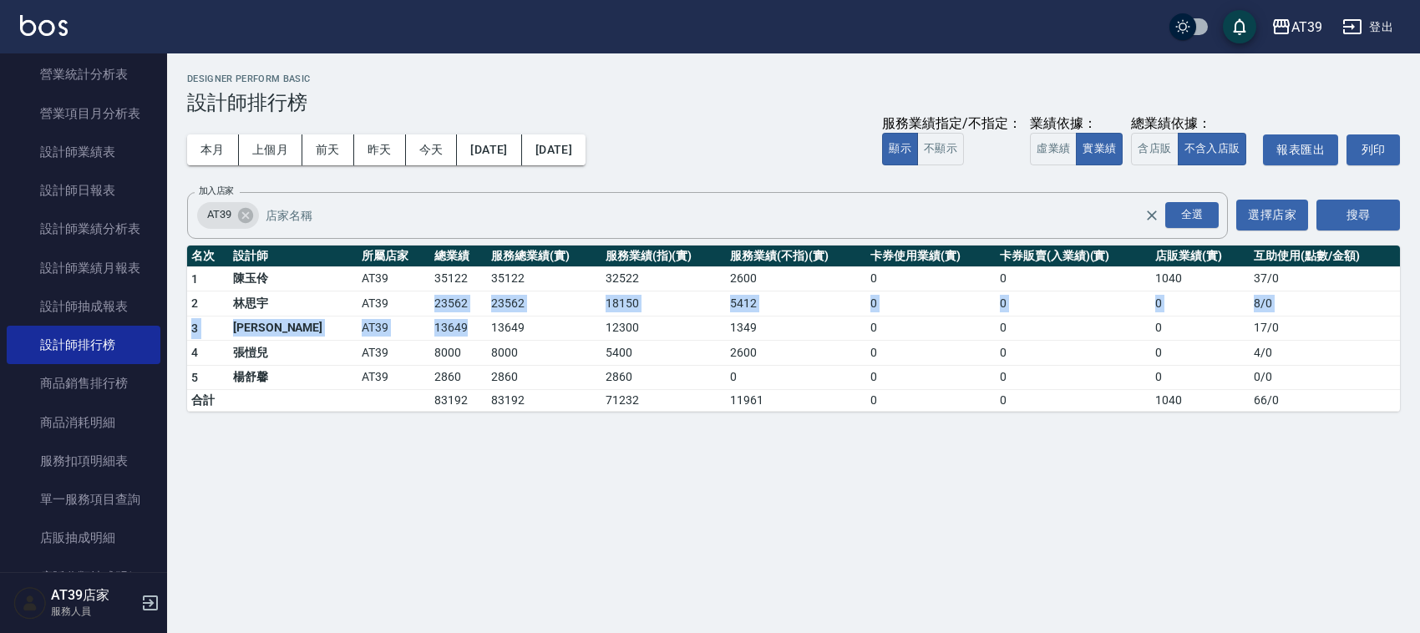
drag, startPoint x: 369, startPoint y: 292, endPoint x: 414, endPoint y: 315, distance: 49.7
click at [414, 315] on tbody "1 陳玉伶 AT39 35122 35122 32522 2600 0 0 1040 37 / 0 2 林思宇 AT39 23562 23562 18150 …" at bounding box center [793, 338] width 1213 height 145
click at [487, 368] on td "2860" at bounding box center [544, 377] width 114 height 25
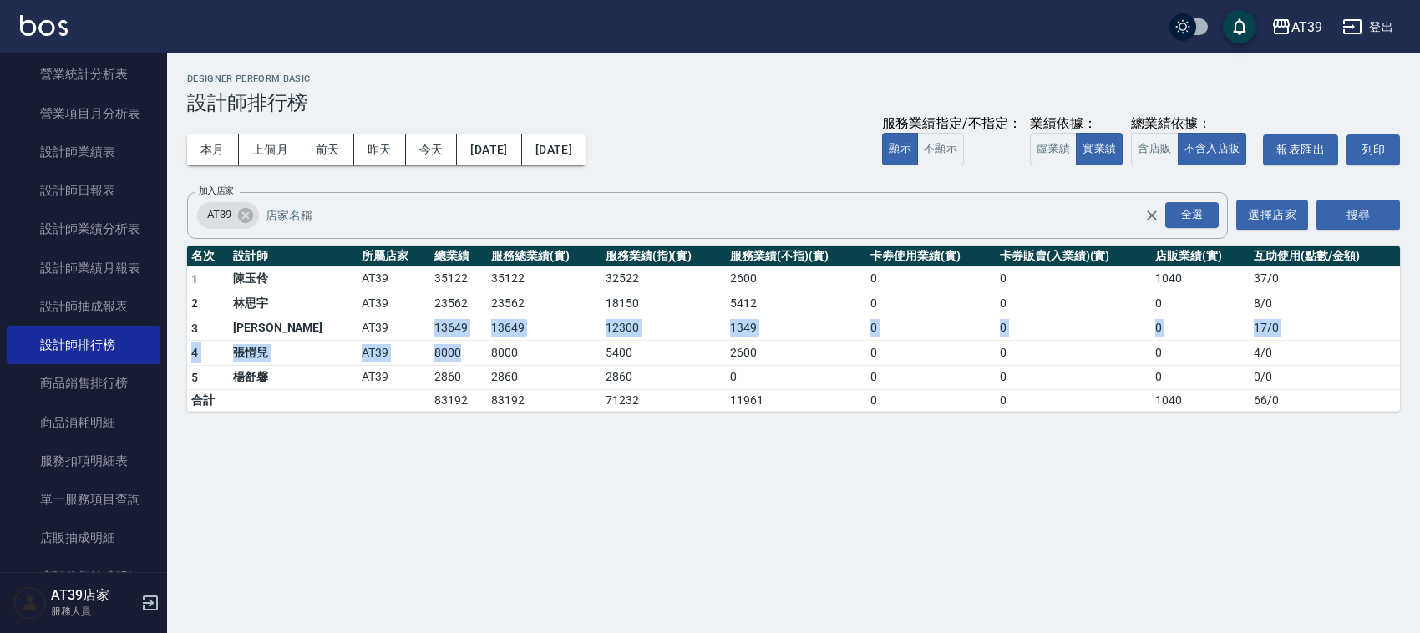
drag, startPoint x: 405, startPoint y: 343, endPoint x: 369, endPoint y: 316, distance: 45.3
click at [369, 316] on tbody "1 陳玉伶 AT39 35122 35122 32522 2600 0 0 1040 37 / 0 2 林思宇 AT39 23562 23562 18150 …" at bounding box center [793, 338] width 1213 height 145
click at [430, 316] on td "13649" at bounding box center [458, 328] width 57 height 25
drag, startPoint x: 363, startPoint y: 299, endPoint x: 432, endPoint y: 345, distance: 82.5
click at [432, 345] on tbody "1 陳玉伶 AT39 35122 35122 32522 2600 0 0 1040 37 / 0 2 林思宇 AT39 23562 23562 18150 …" at bounding box center [793, 338] width 1213 height 145
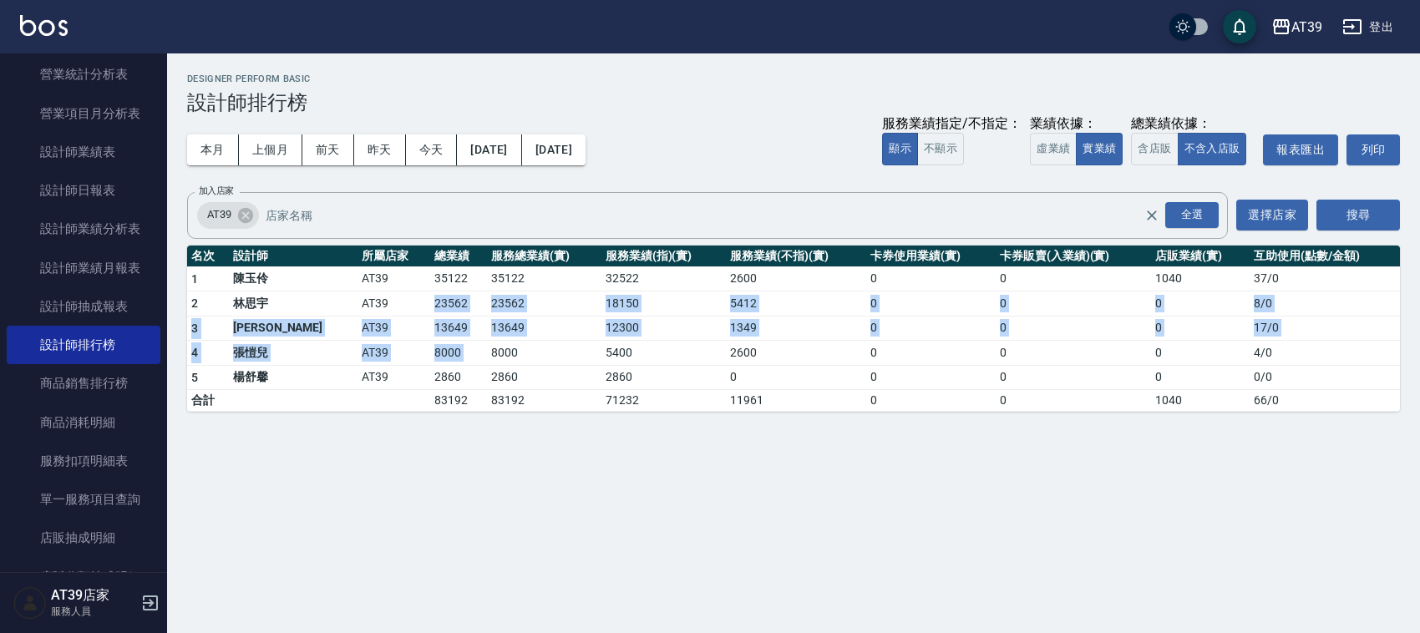
click at [487, 345] on td "8000" at bounding box center [544, 353] width 114 height 25
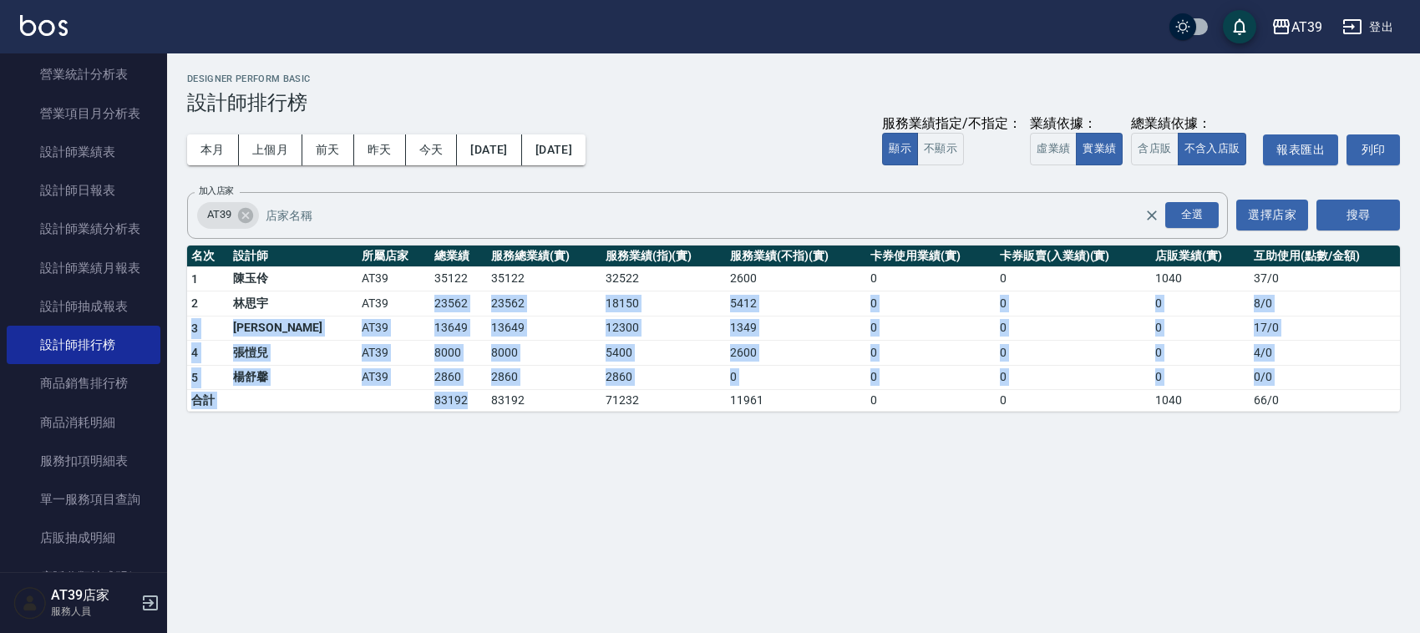
drag, startPoint x: 424, startPoint y: 411, endPoint x: 368, endPoint y: 293, distance: 130.4
click at [368, 293] on tbody "1 陳玉伶 AT39 35122 35122 32522 2600 0 0 1040 37 / 0 2 林思宇 AT39 23562 23562 18150 …" at bounding box center [793, 338] width 1213 height 145
click at [430, 293] on td "23562" at bounding box center [458, 304] width 57 height 25
drag, startPoint x: 370, startPoint y: 273, endPoint x: 414, endPoint y: 393, distance: 127.1
click at [414, 393] on tbody "1 陳玉伶 AT39 35122 35122 32522 2600 0 0 1040 37 / 0 2 林思宇 AT39 23562 23562 18150 …" at bounding box center [793, 338] width 1213 height 145
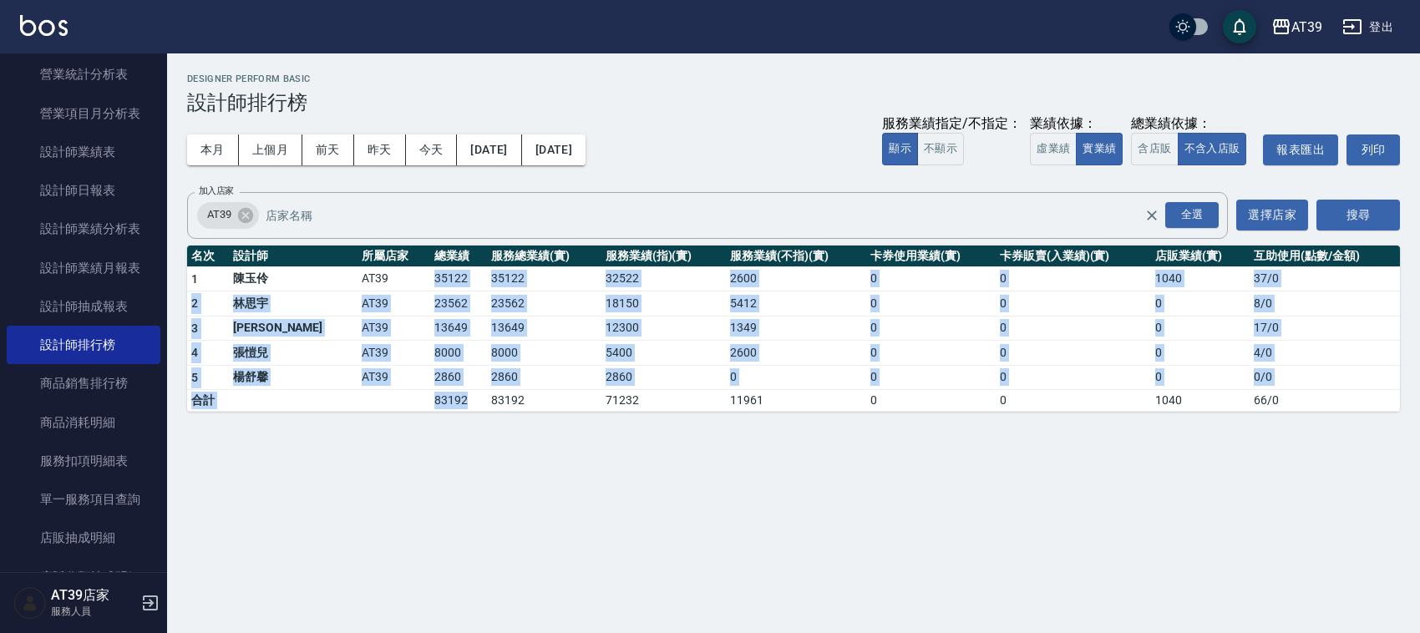
click at [430, 393] on td "83192" at bounding box center [458, 401] width 57 height 22
